Goal: Find specific page/section: Find specific page/section

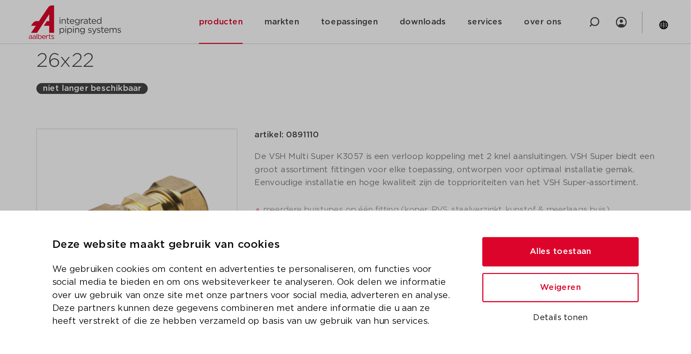
scroll to position [121, 0]
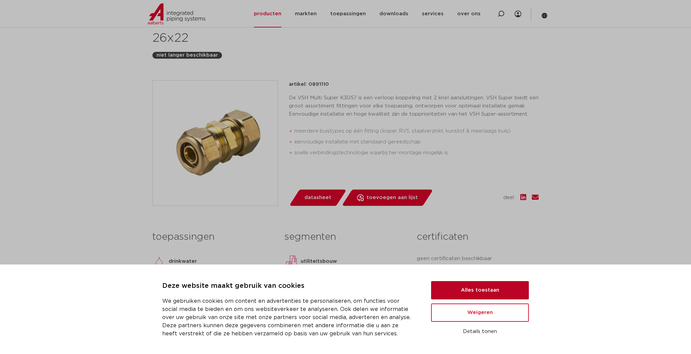
click at [431, 221] on button "Alles toestaan" at bounding box center [480, 290] width 98 height 18
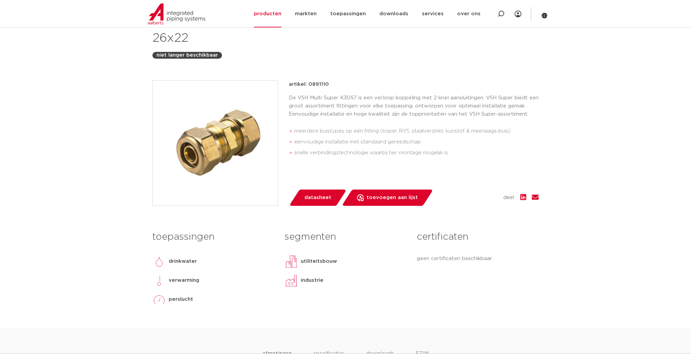
scroll to position [0, 0]
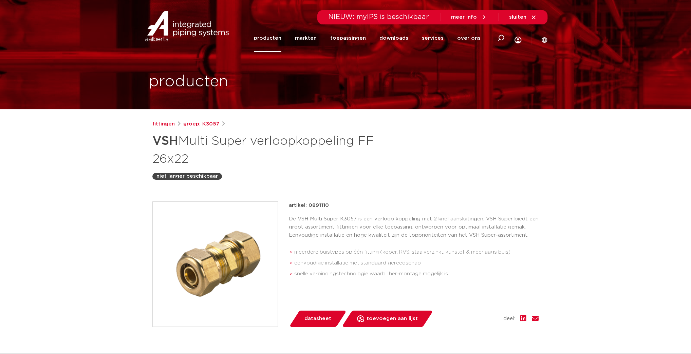
click at [281, 39] on link "producten" at bounding box center [267, 37] width 27 height 27
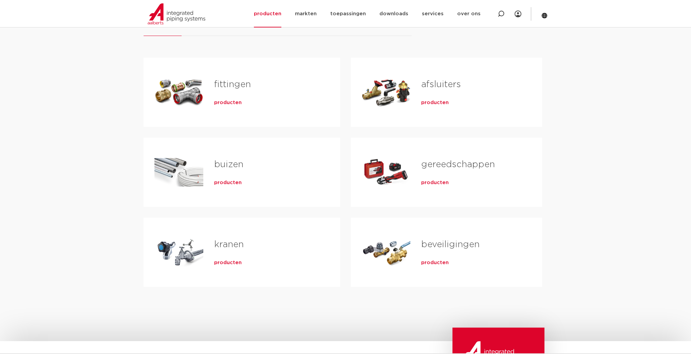
scroll to position [81, 0]
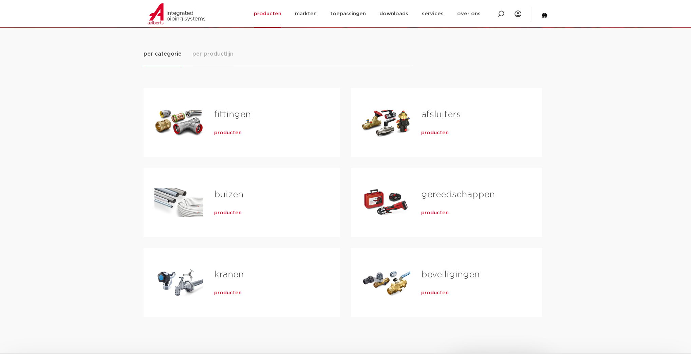
click at [238, 118] on link "fittingen" at bounding box center [232, 114] width 37 height 9
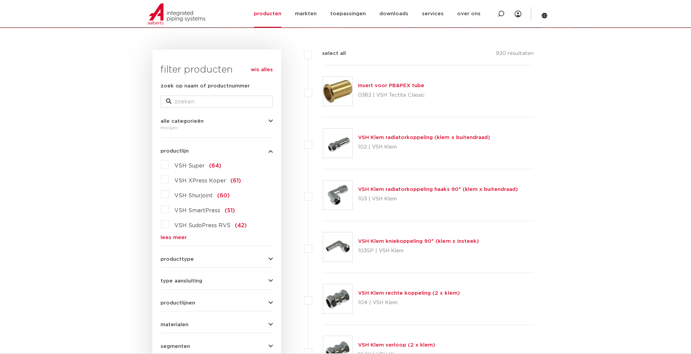
scroll to position [109, 0]
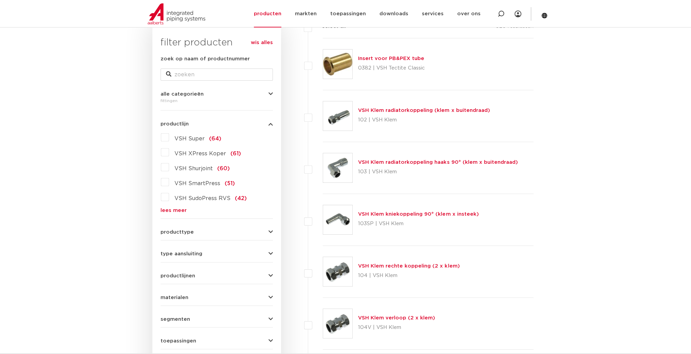
click at [175, 138] on span "VSH Super" at bounding box center [189, 138] width 30 height 5
click at [0, 0] on input "VSH Super (64)" at bounding box center [0, 0] width 0 height 0
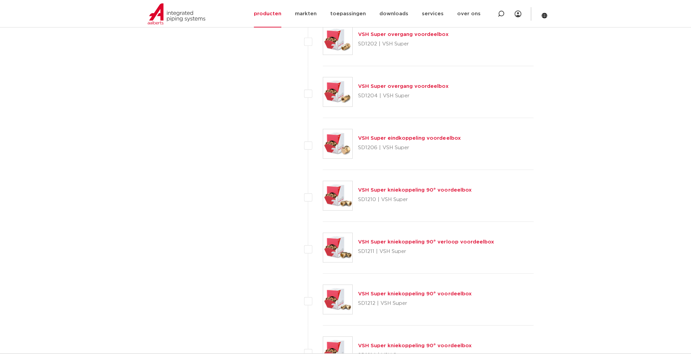
scroll to position [2850, 0]
